Goal: Task Accomplishment & Management: Manage account settings

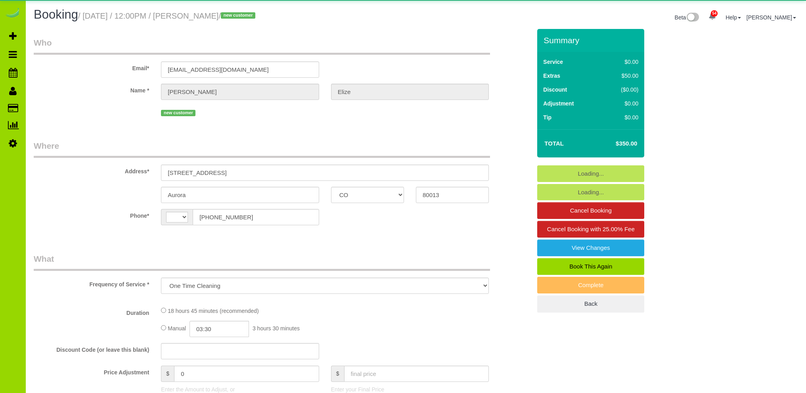
select select "CO"
select select "number:5"
select select "number:15"
select select "object:1237"
select select "string:[GEOGRAPHIC_DATA]"
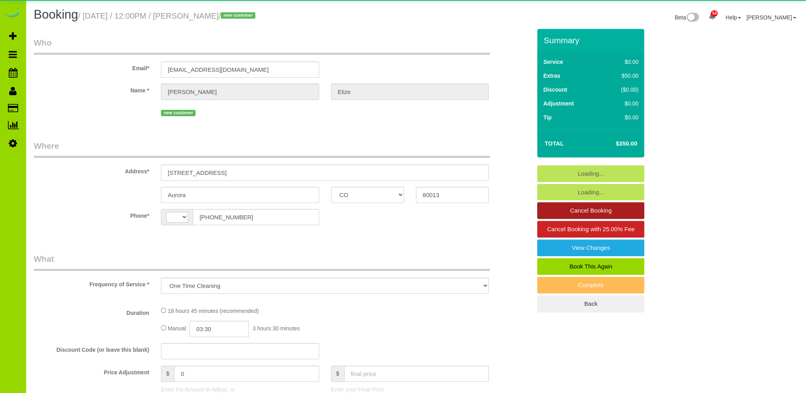
select select "3"
select select "spot1"
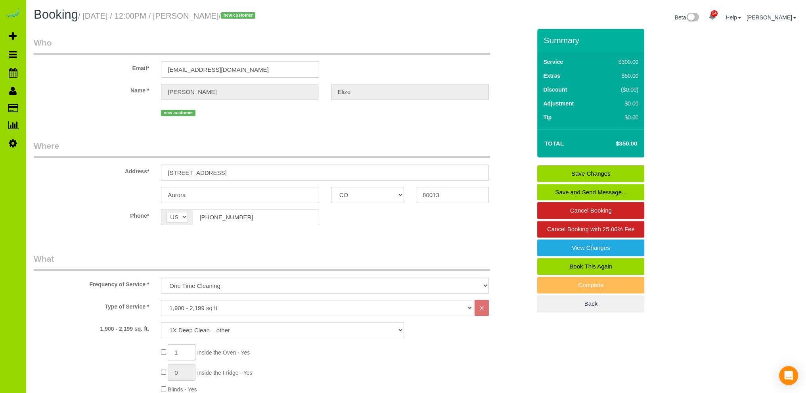
click at [599, 191] on link "Save and Send Message..." at bounding box center [590, 192] width 107 height 17
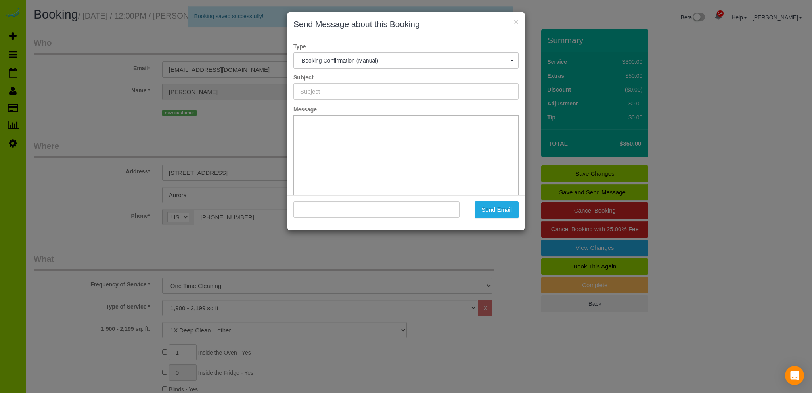
type input "Booking Confirmed - Please add your credit card"
type input ""[PERSON_NAME]" <[EMAIL_ADDRESS][DOMAIN_NAME]>"
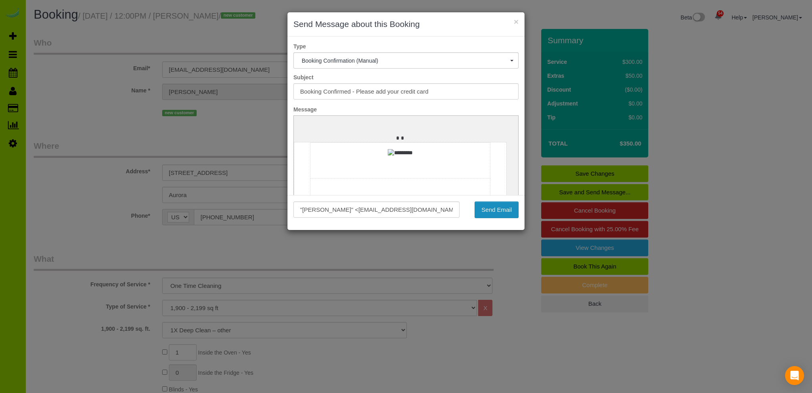
click at [499, 209] on button "Send Email" at bounding box center [496, 209] width 44 height 17
